Goal: Find specific page/section: Find specific page/section

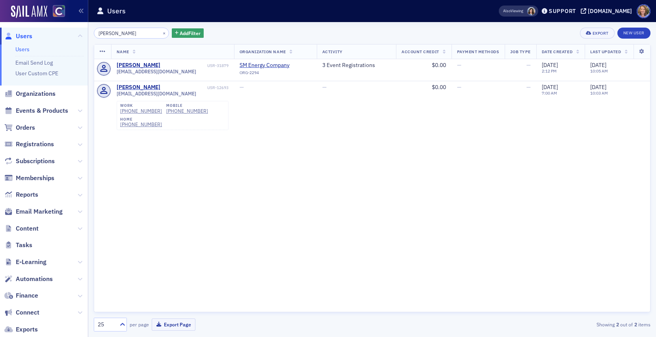
drag, startPoint x: 121, startPoint y: 33, endPoint x: 94, endPoint y: 31, distance: 26.9
click at [94, 31] on input "[PERSON_NAME]" at bounding box center [131, 33] width 75 height 11
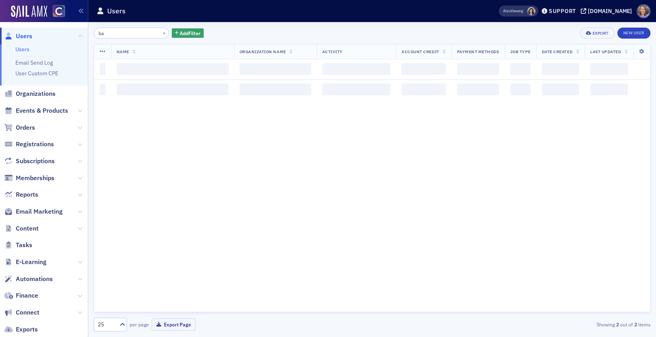
type input "b"
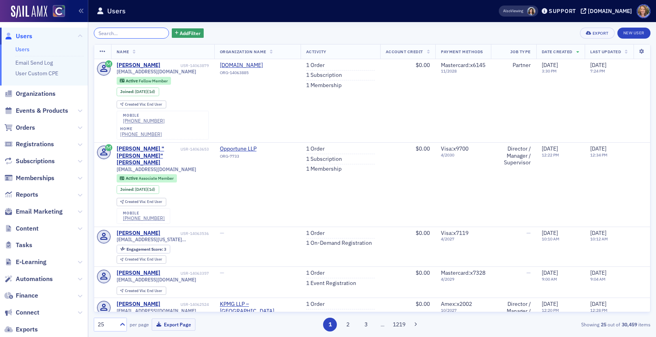
click at [130, 35] on input "search" at bounding box center [131, 33] width 75 height 11
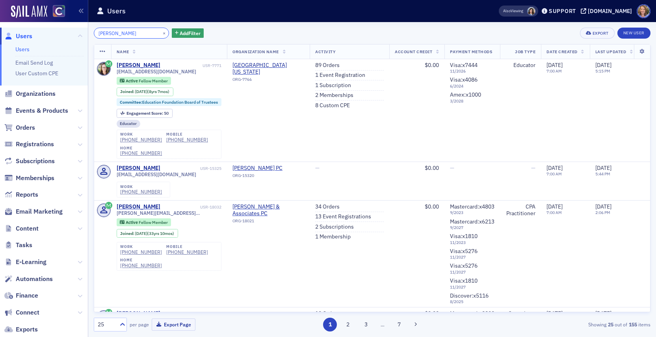
drag, startPoint x: 128, startPoint y: 30, endPoint x: 93, endPoint y: 32, distance: 34.3
click at [94, 32] on div "[PERSON_NAME] ×" at bounding box center [131, 33] width 75 height 11
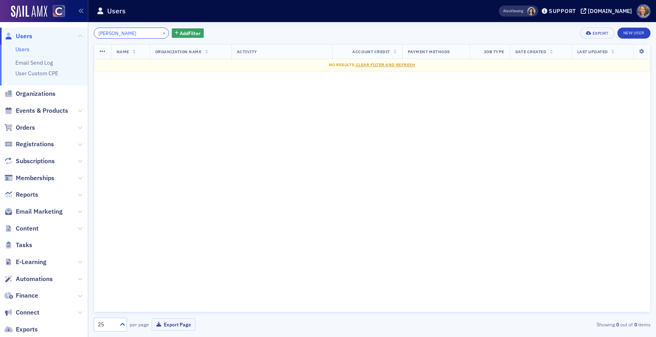
drag, startPoint x: 123, startPoint y: 34, endPoint x: 96, endPoint y: 34, distance: 27.2
click at [96, 34] on input "[PERSON_NAME]" at bounding box center [131, 33] width 75 height 11
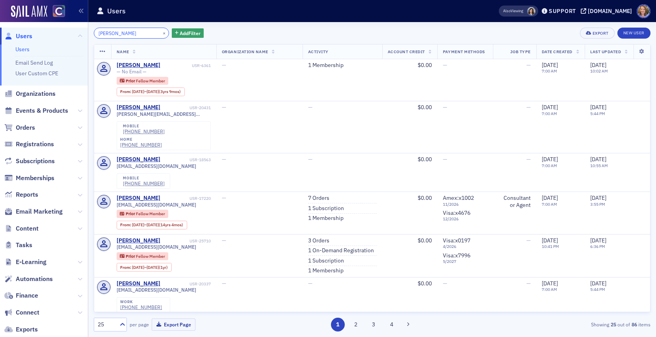
type input "[PERSON_NAME]"
